Goal: Use online tool/utility: Utilize a website feature to perform a specific function

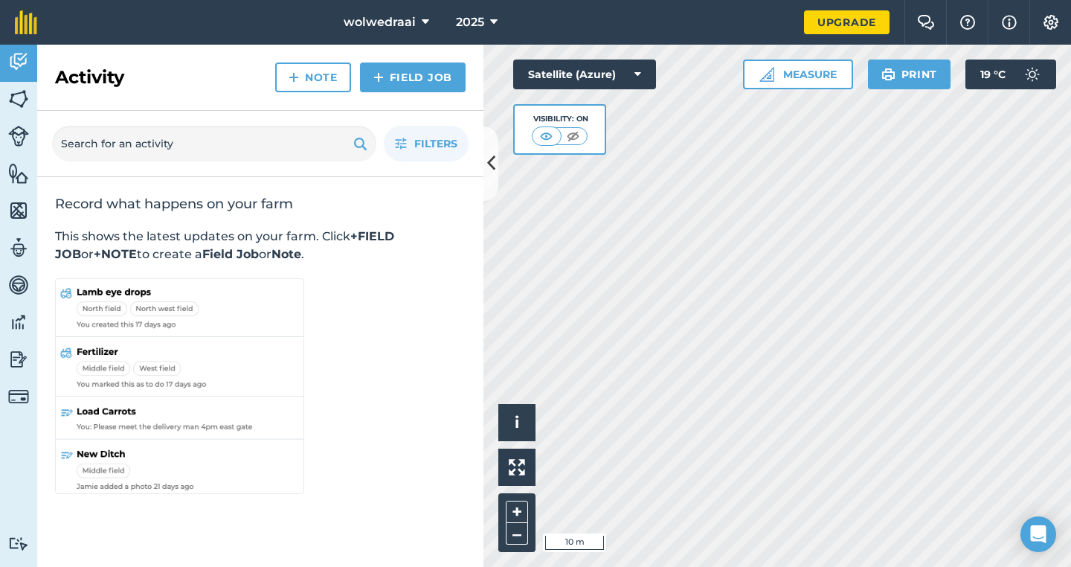
click at [489, 171] on icon at bounding box center [491, 163] width 8 height 26
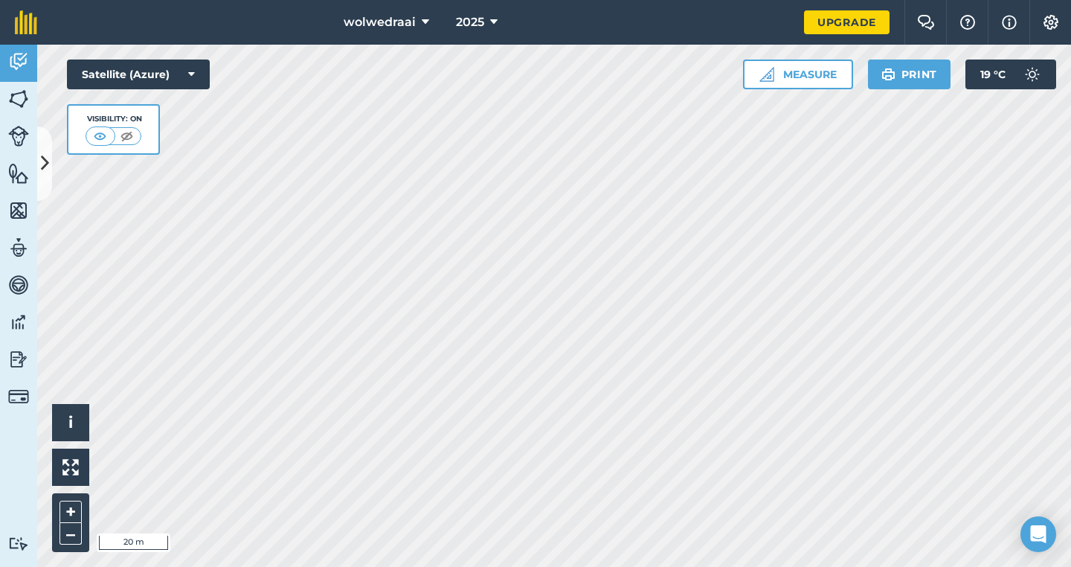
click at [785, 77] on button "Measure" at bounding box center [798, 74] width 110 height 30
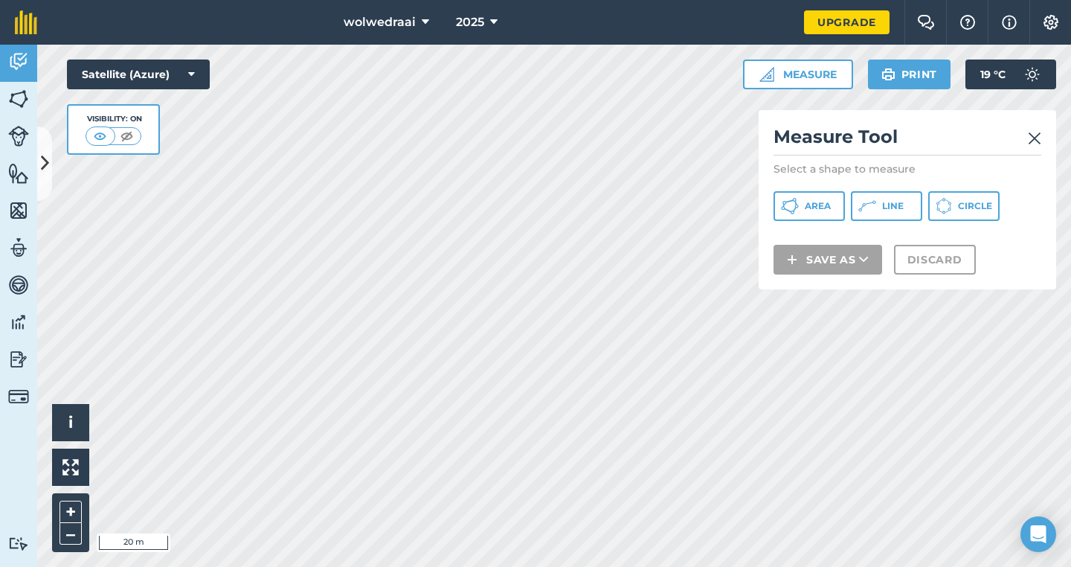
click at [822, 197] on button "Area" at bounding box center [808, 206] width 71 height 30
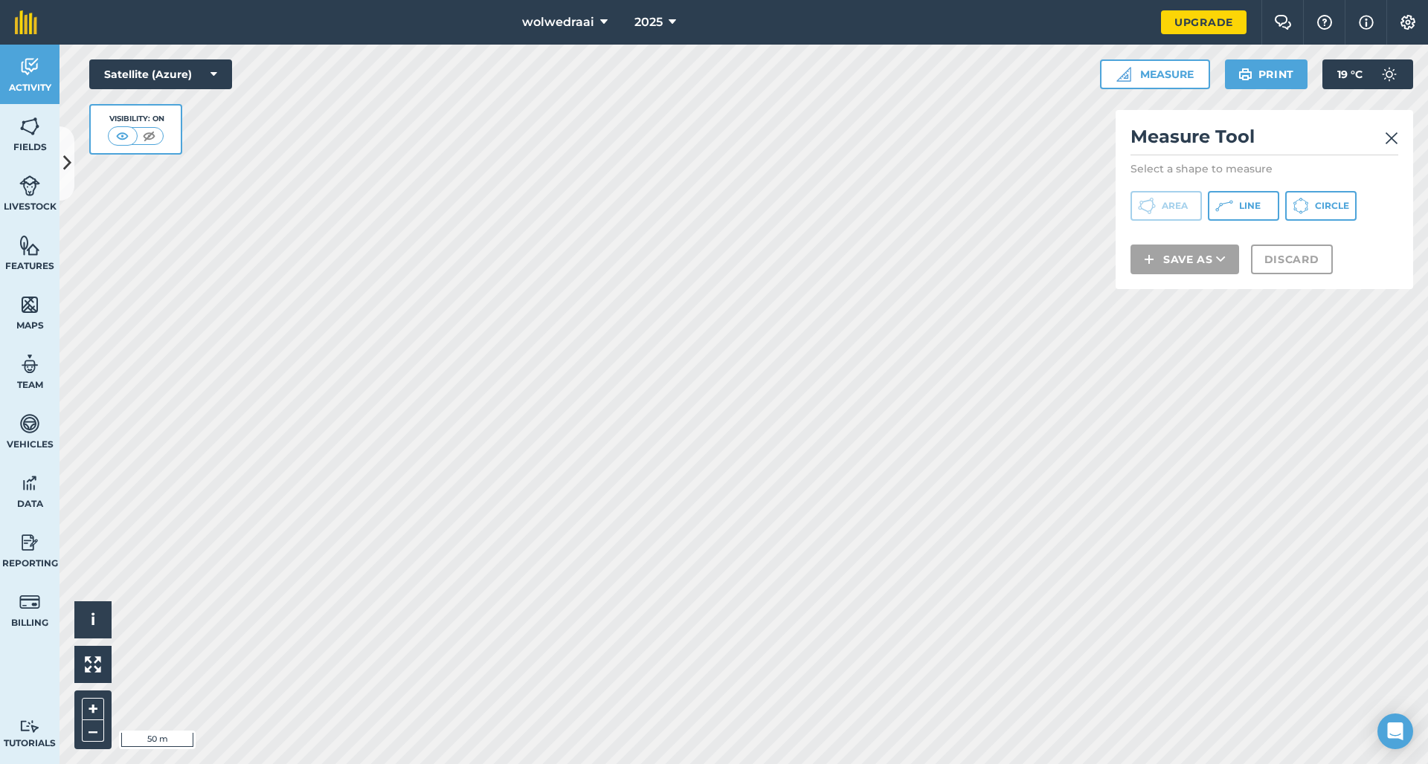
click at [1070, 138] on img at bounding box center [1391, 138] width 13 height 18
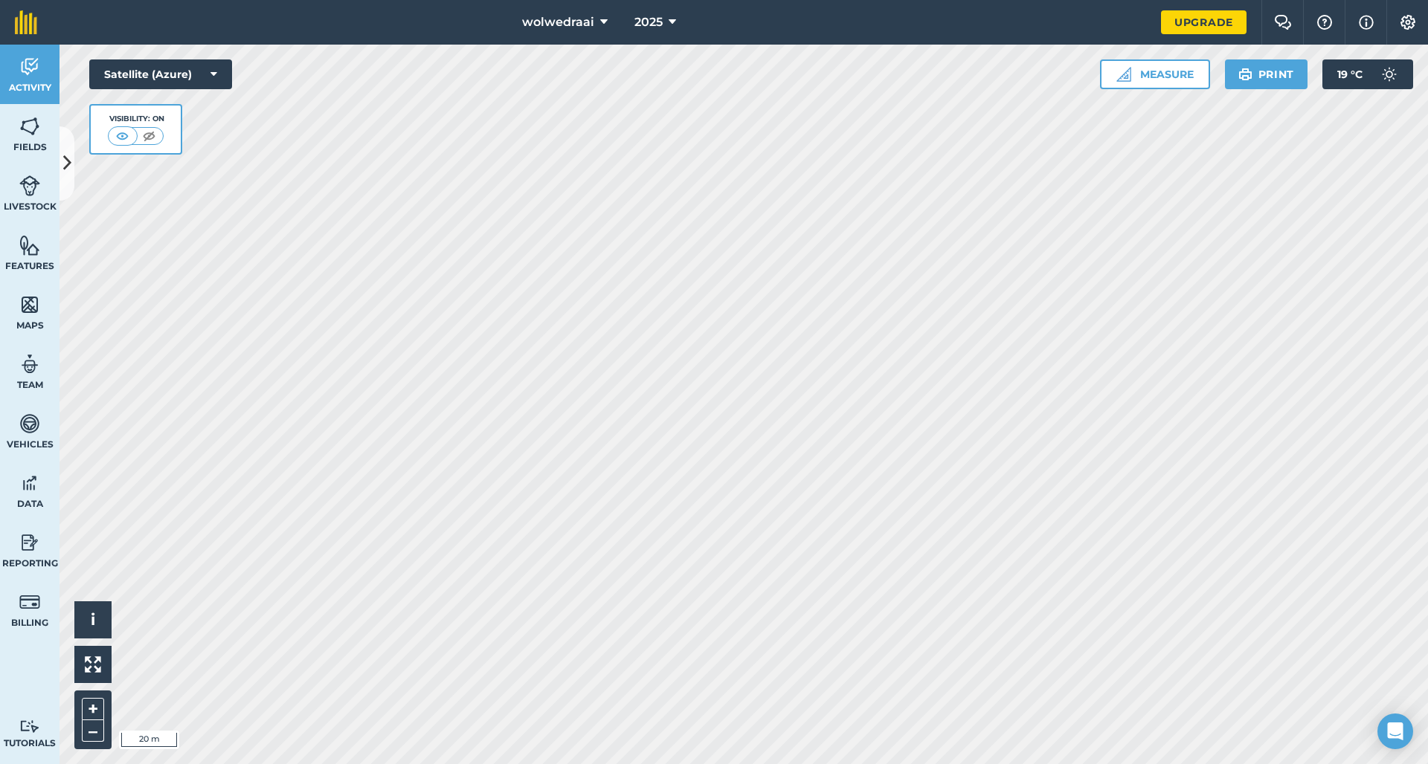
click at [216, 68] on icon at bounding box center [213, 74] width 7 height 15
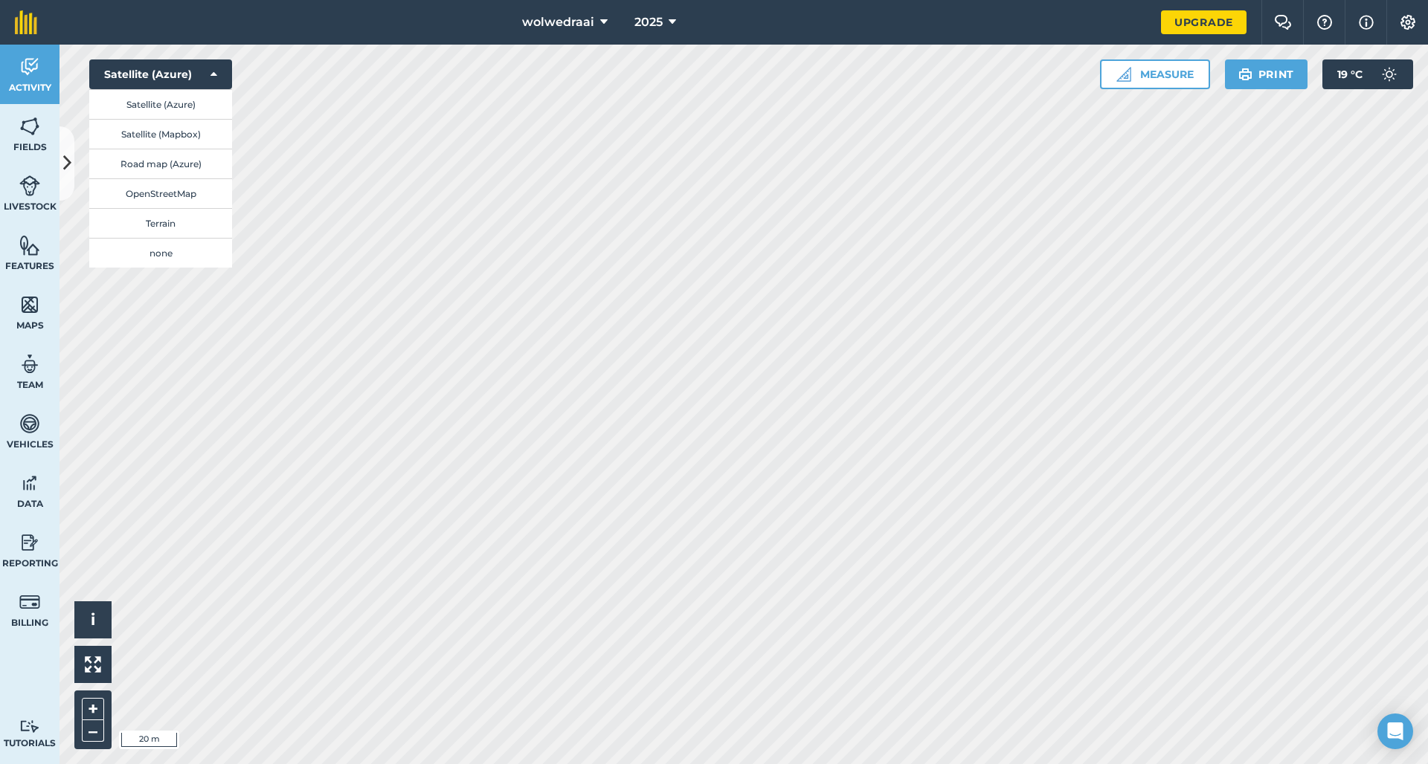
click at [194, 135] on button "Satellite (Mapbox)" at bounding box center [160, 134] width 143 height 30
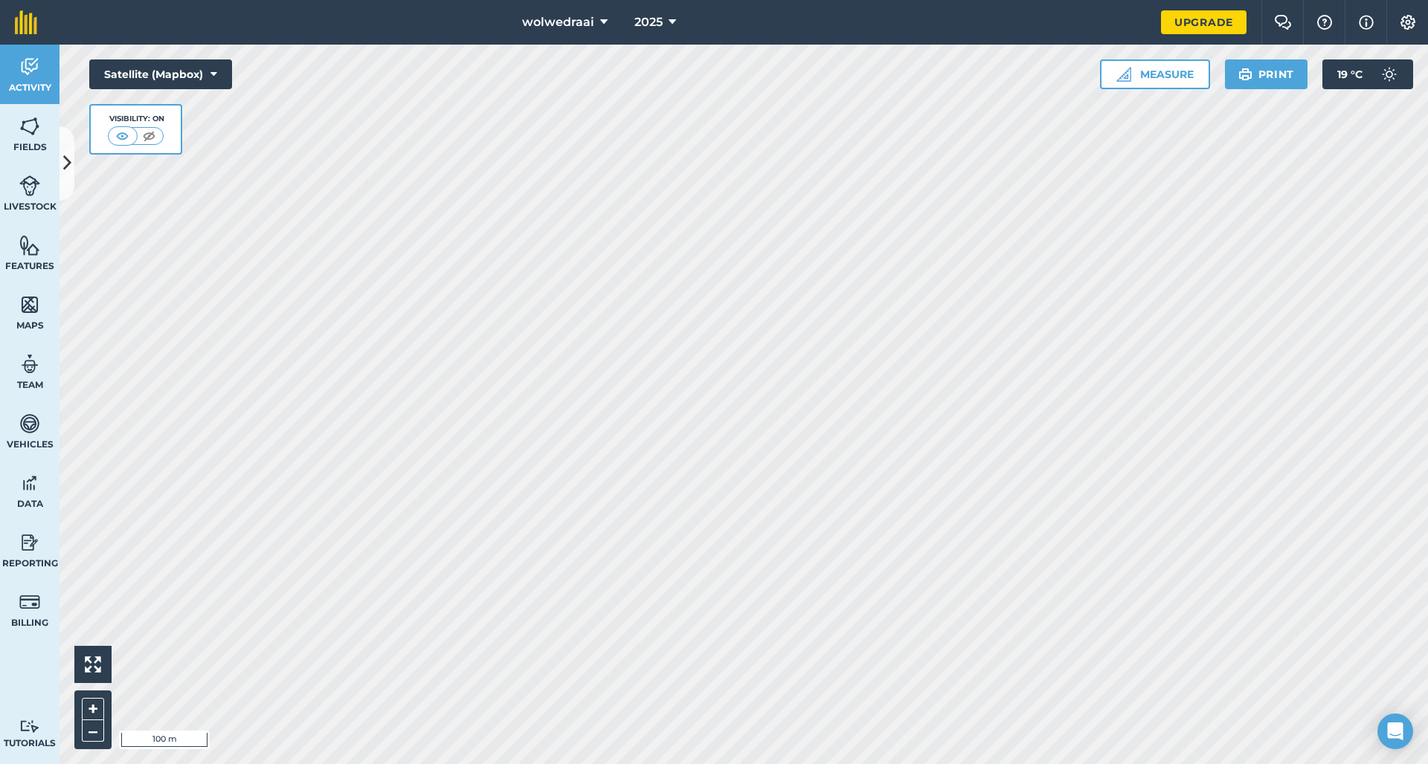
click at [202, 68] on button "Satellite (Mapbox)" at bounding box center [160, 74] width 143 height 30
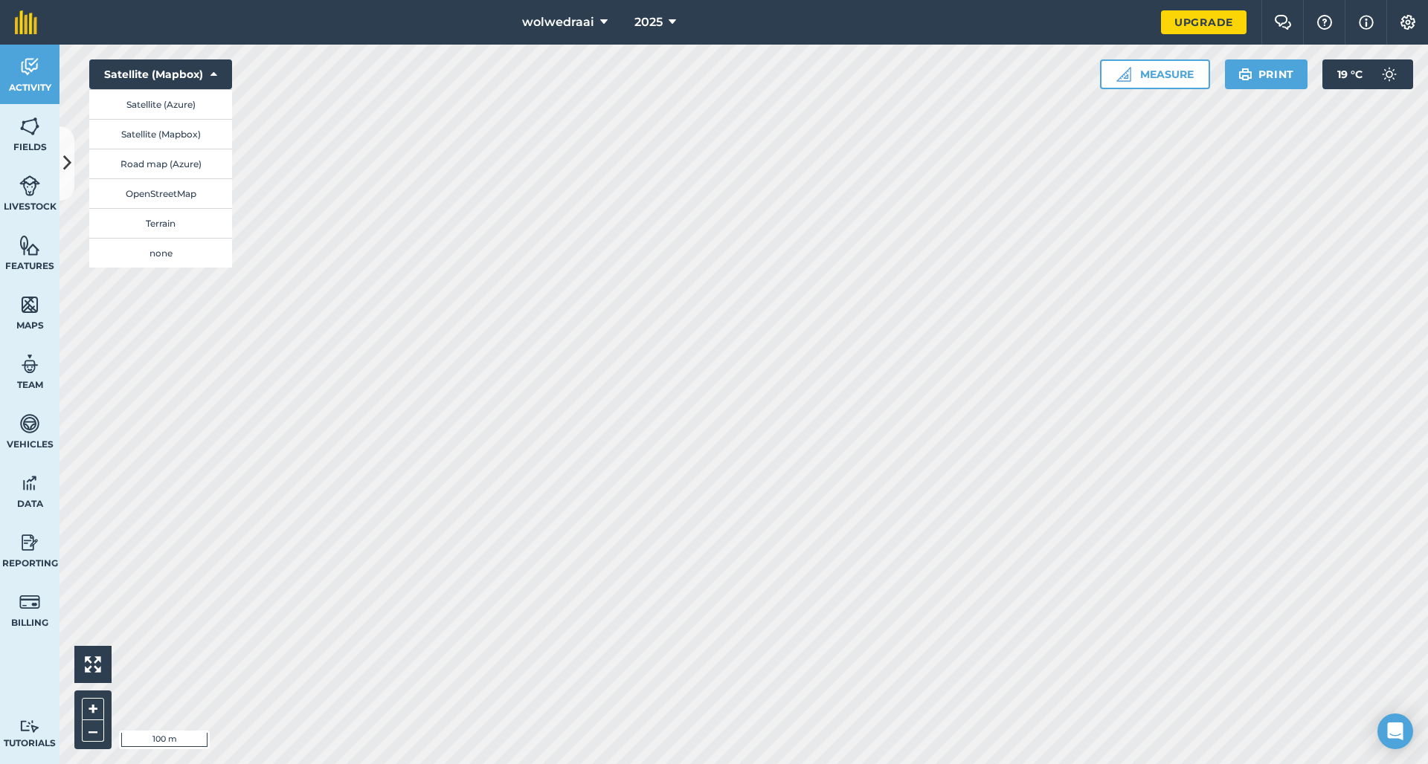
click at [180, 196] on button "OpenStreetMap" at bounding box center [160, 193] width 143 height 30
